Goal: Information Seeking & Learning: Learn about a topic

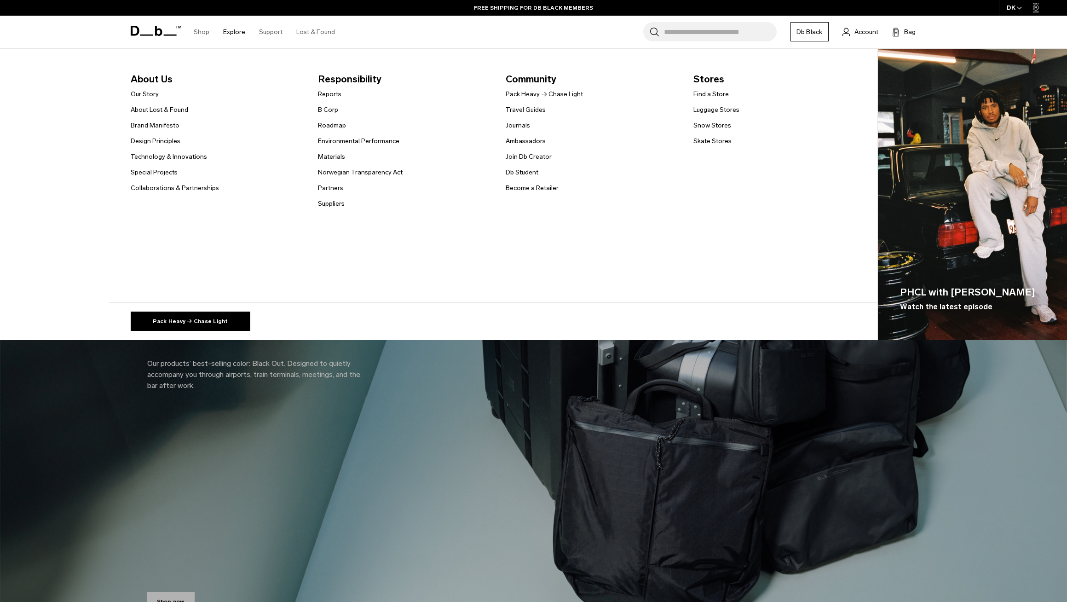
click at [517, 127] on link "Journals" at bounding box center [518, 126] width 24 height 10
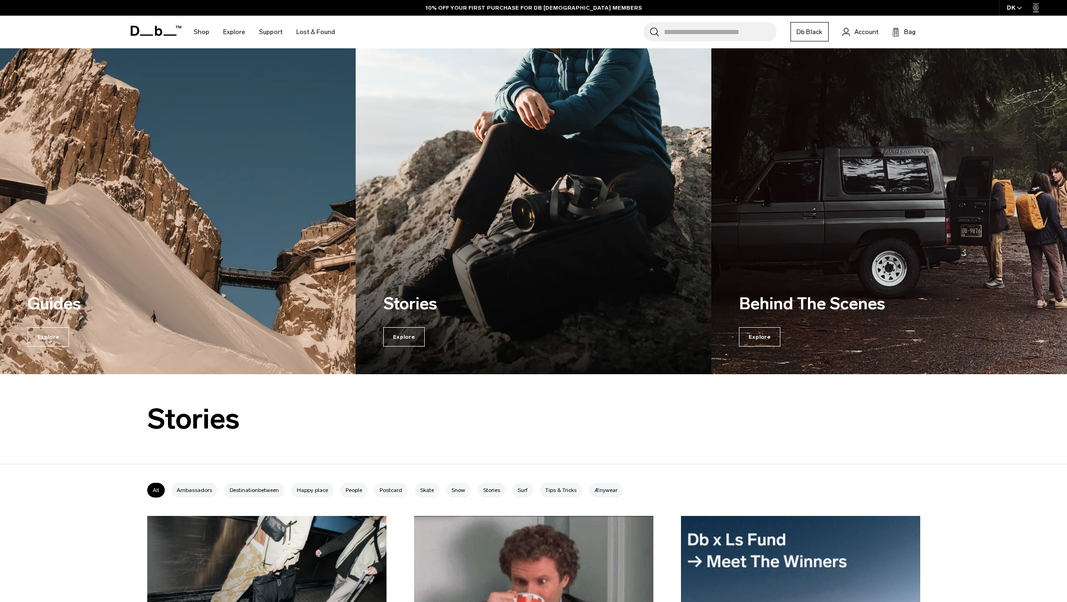
scroll to position [99, 0]
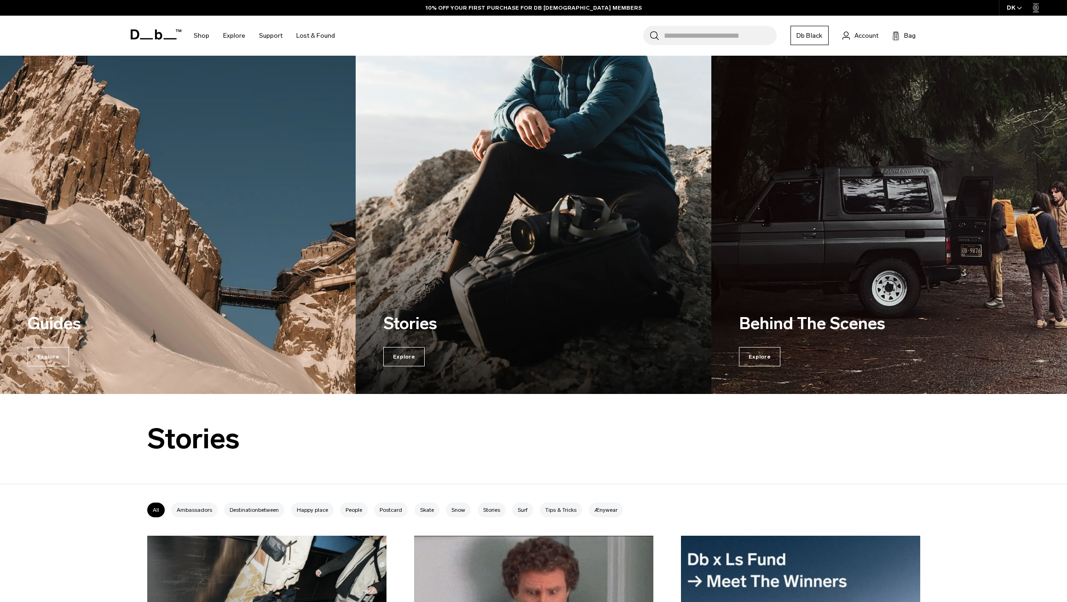
click at [523, 182] on img "2 / 3" at bounding box center [533, 172] width 366 height 458
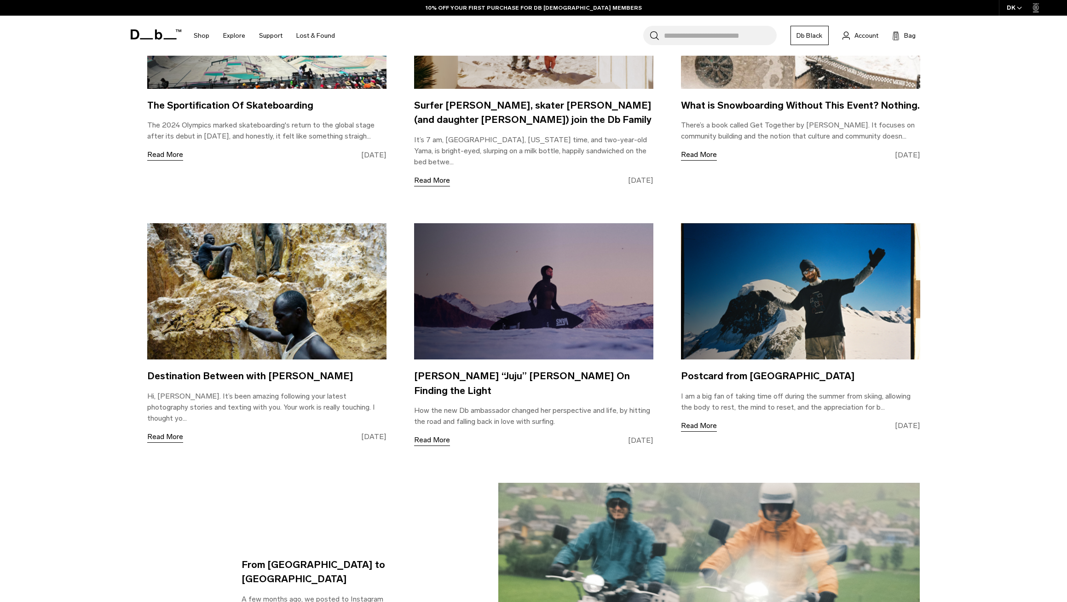
scroll to position [1510, 0]
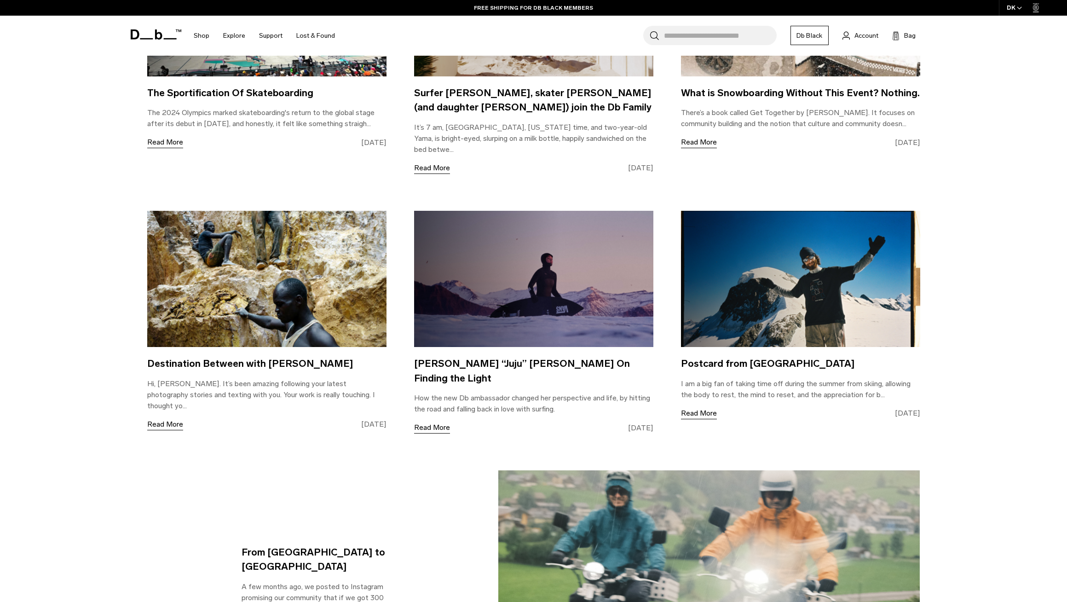
click at [507, 305] on img at bounding box center [533, 279] width 239 height 136
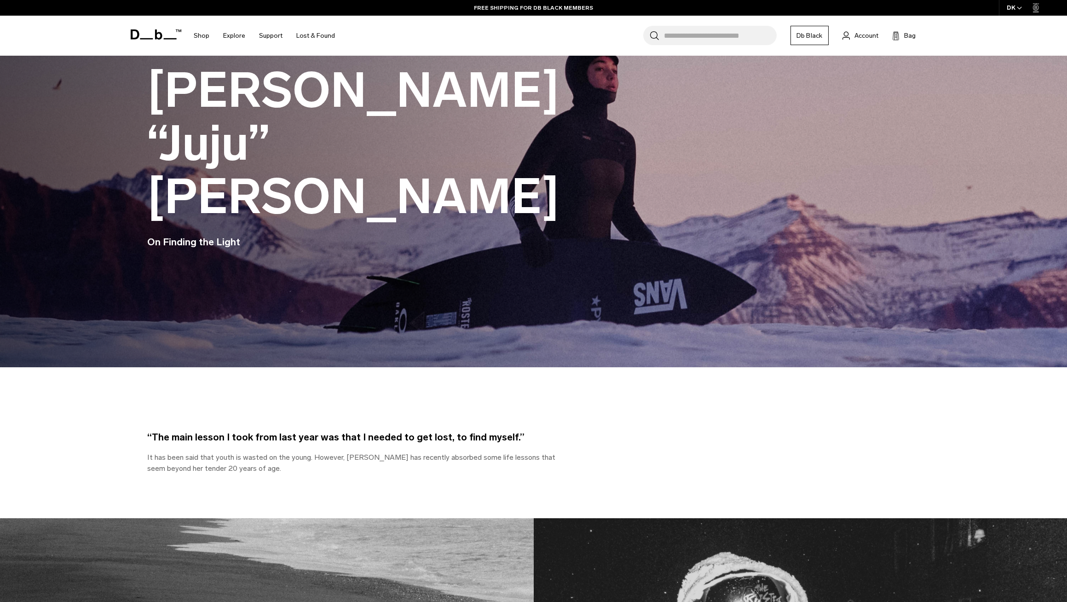
scroll to position [97, 0]
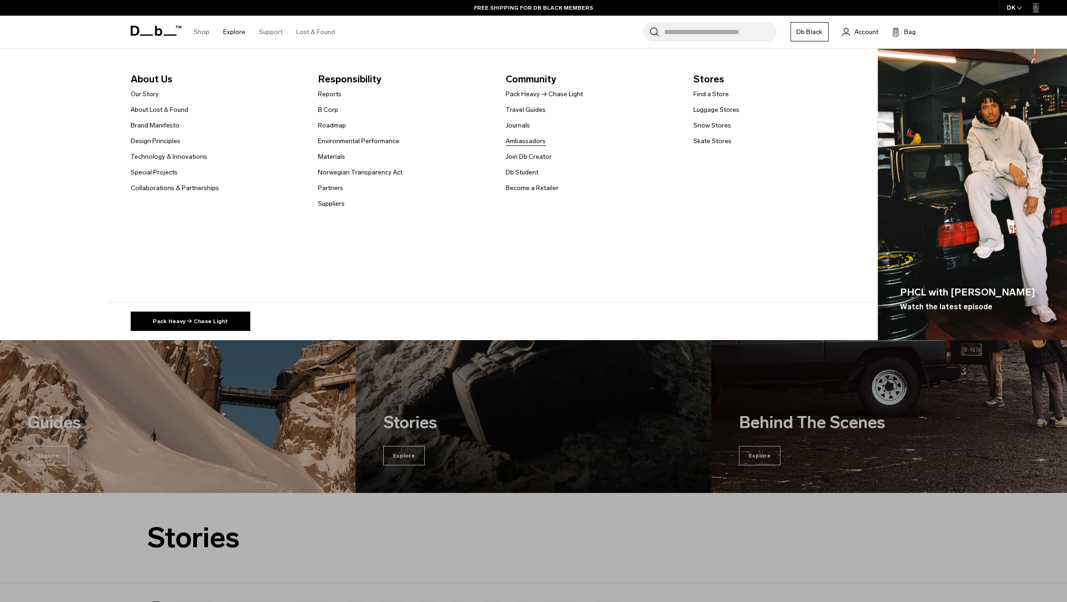
click at [523, 139] on link "Ambassadors" at bounding box center [526, 141] width 40 height 10
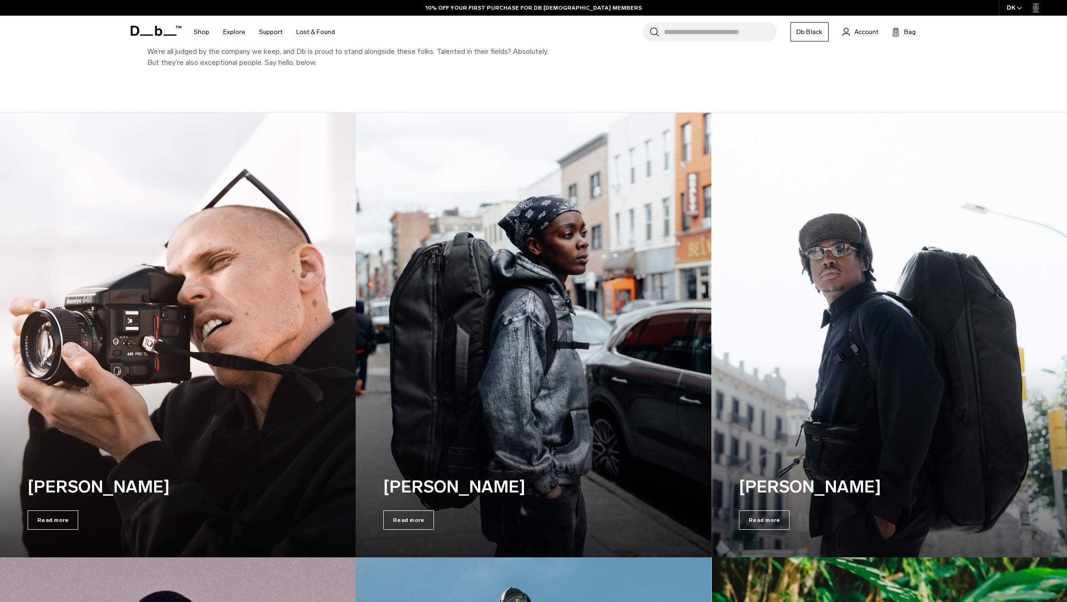
scroll to position [106, 0]
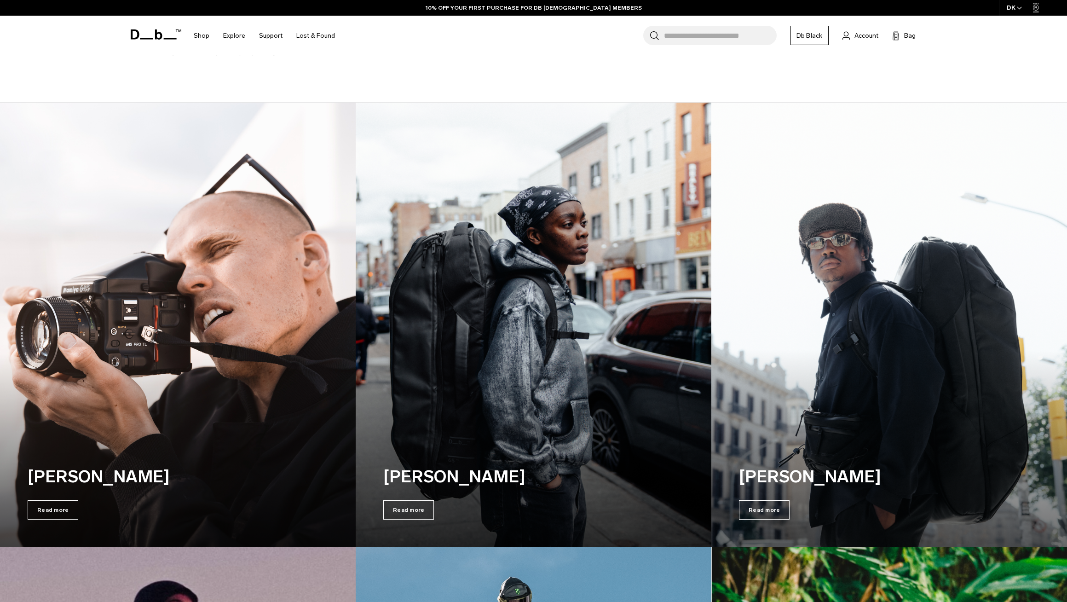
click at [89, 183] on img at bounding box center [177, 325] width 366 height 458
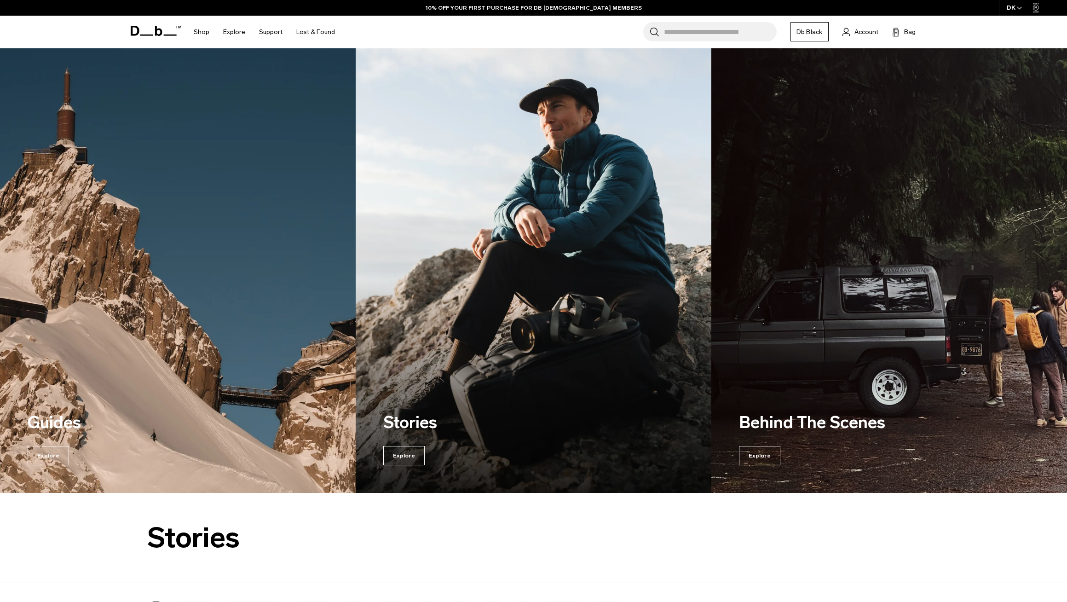
click at [437, 242] on img "2 / 3" at bounding box center [533, 271] width 366 height 458
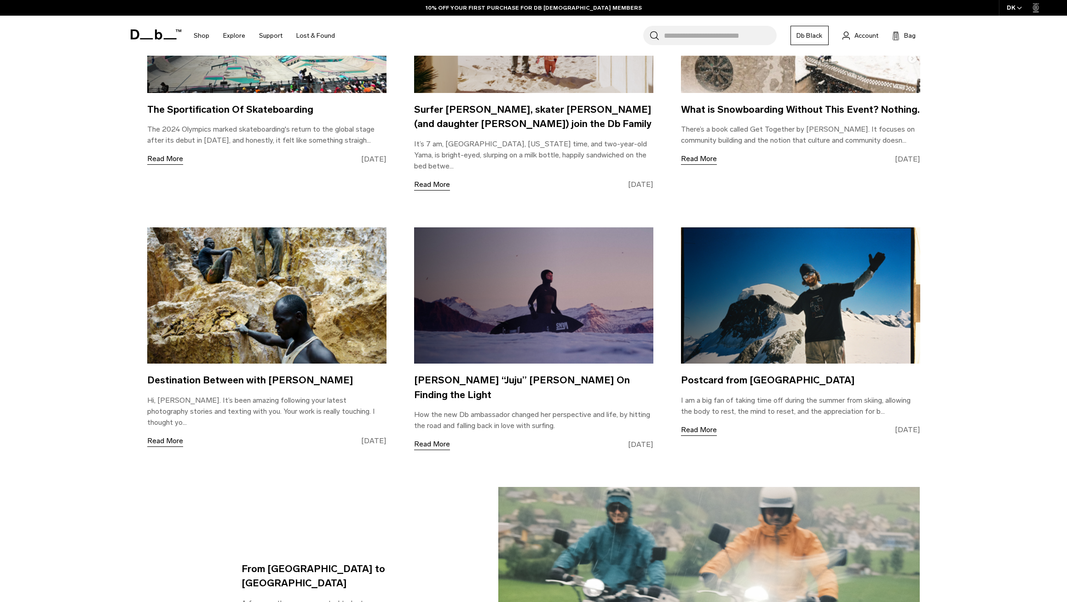
scroll to position [1639, 0]
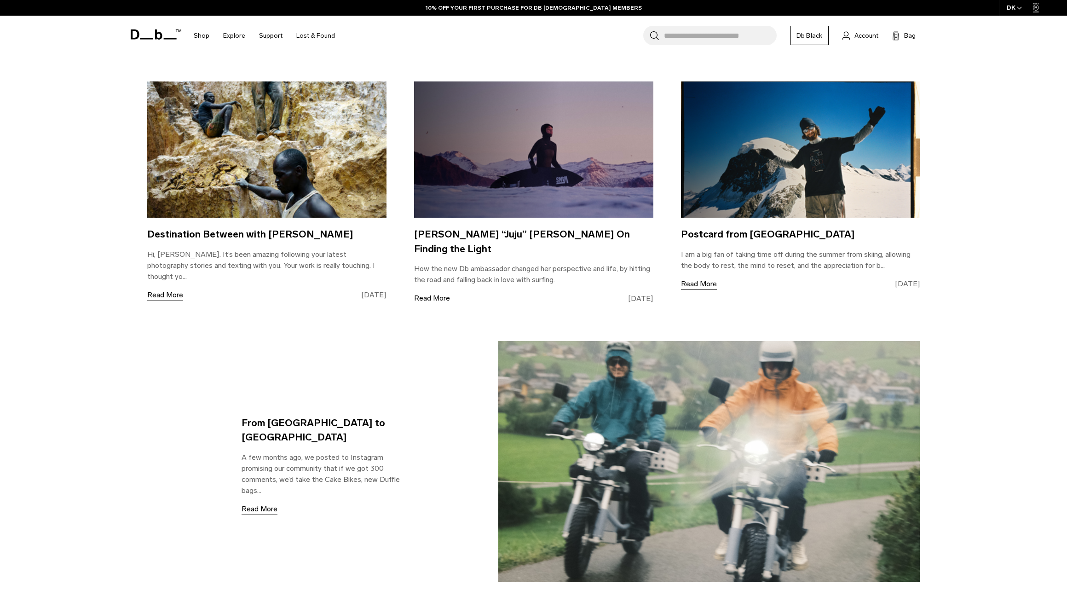
click at [589, 162] on img at bounding box center [533, 149] width 239 height 136
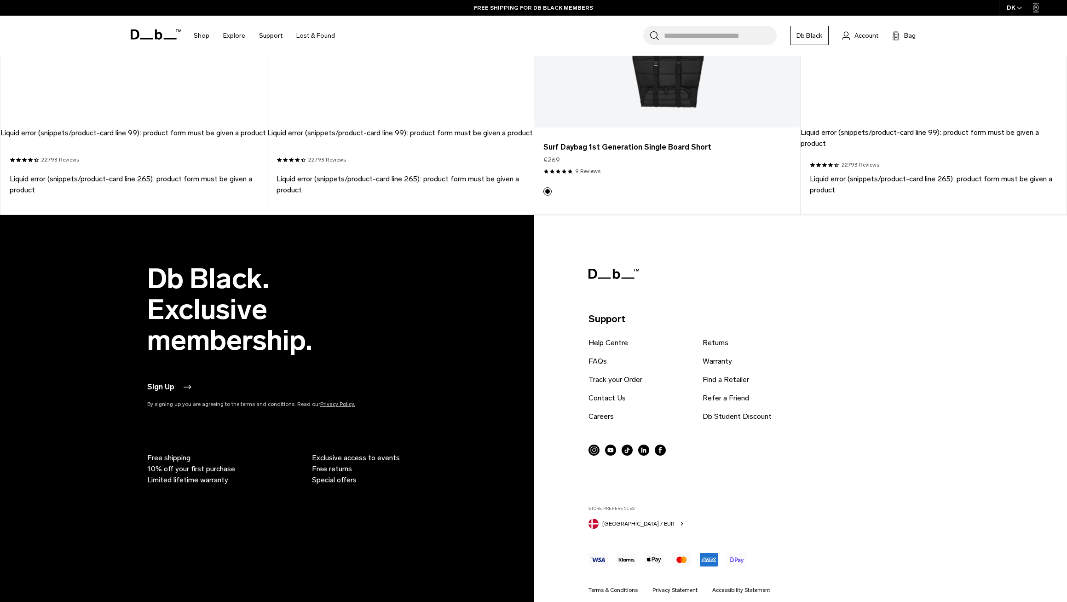
scroll to position [3364, 0]
click at [594, 445] on icon at bounding box center [594, 450] width 11 height 11
